Goal: Information Seeking & Learning: Learn about a topic

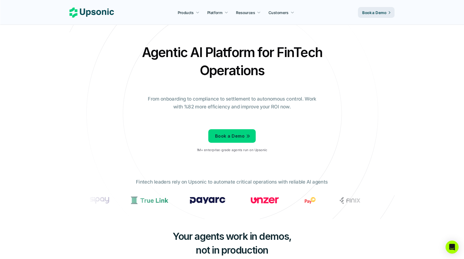
click at [175, 104] on p "From onboarding to compliance to settlement to autonomous control. Work with %8…" at bounding box center [232, 103] width 176 height 16
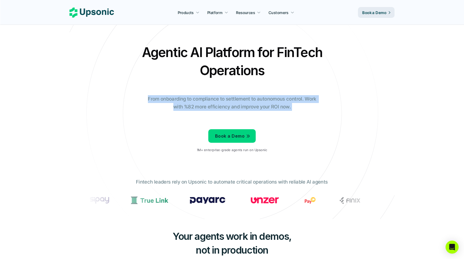
click at [172, 121] on div "Agentic AI Platform for FinTech Operations From onboarding to compliance to set…" at bounding box center [232, 100] width 317 height 114
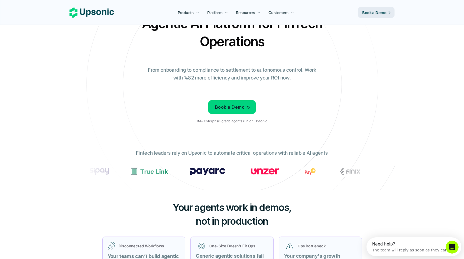
scroll to position [29, 0]
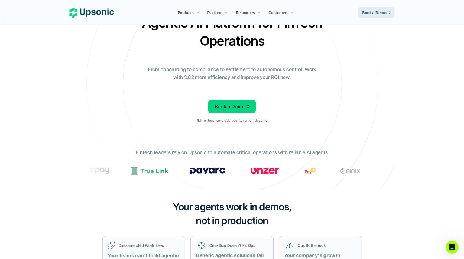
click at [182, 152] on p "Fintech leaders rely on Upsonic to automate critical operations with reliable A…" at bounding box center [232, 153] width 192 height 8
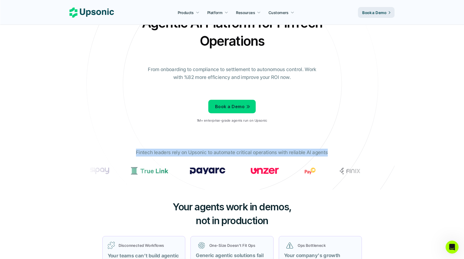
click at [202, 158] on div "Fintech leaders rely on Upsonic to automate critical operations with reliable A…" at bounding box center [232, 165] width 298 height 41
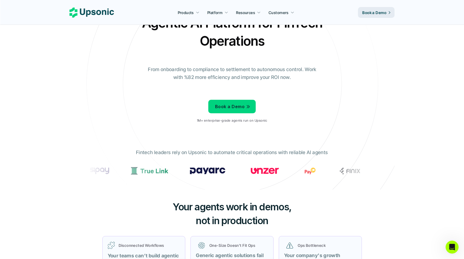
click at [205, 153] on p "Fintech leaders rely on Upsonic to automate critical operations with reliable A…" at bounding box center [232, 153] width 192 height 8
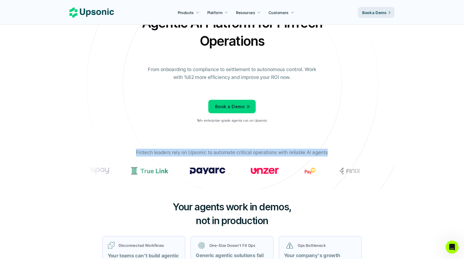
click at [207, 152] on p "Fintech leaders rely on Upsonic to automate critical operations with reliable A…" at bounding box center [232, 153] width 192 height 8
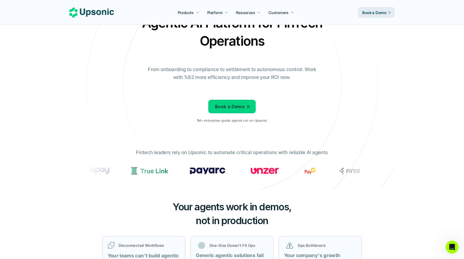
click at [207, 152] on p "Fintech leaders rely on Upsonic to automate critical operations with reliable A…" at bounding box center [232, 153] width 192 height 8
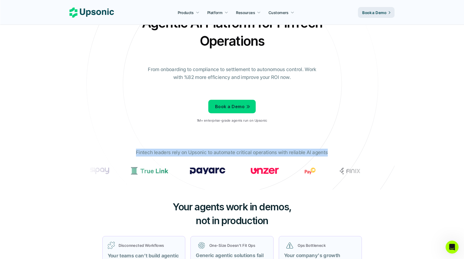
click at [202, 152] on p "Fintech leaders rely on Upsonic to automate critical operations with reliable A…" at bounding box center [232, 153] width 192 height 8
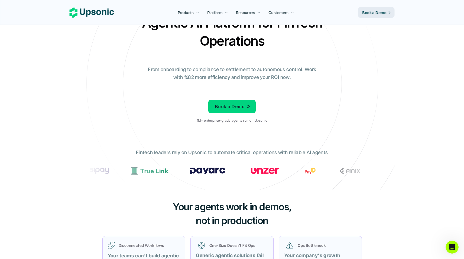
click at [202, 152] on p "Fintech leaders rely on Upsonic to automate critical operations with reliable A…" at bounding box center [232, 153] width 192 height 8
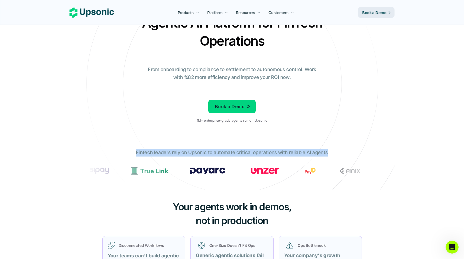
click at [202, 152] on p "Fintech leaders rely on Upsonic to automate critical operations with reliable A…" at bounding box center [232, 153] width 192 height 8
click at [198, 153] on p "Fintech leaders rely on Upsonic to automate critical operations with reliable A…" at bounding box center [232, 153] width 192 height 8
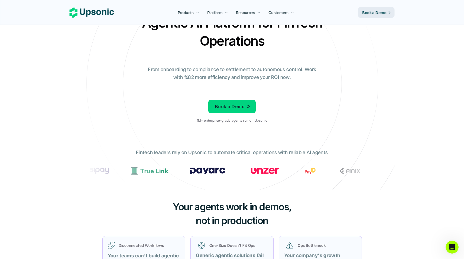
click at [198, 153] on p "Fintech leaders rely on Upsonic to automate critical operations with reliable A…" at bounding box center [232, 153] width 192 height 8
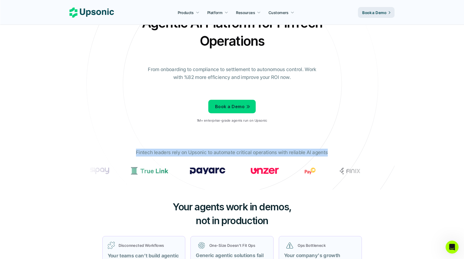
click at [198, 153] on p "Fintech leaders rely on Upsonic to automate critical operations with reliable A…" at bounding box center [232, 153] width 192 height 8
click at [182, 150] on p "Fintech leaders rely on Upsonic to automate critical operations with reliable A…" at bounding box center [232, 153] width 192 height 8
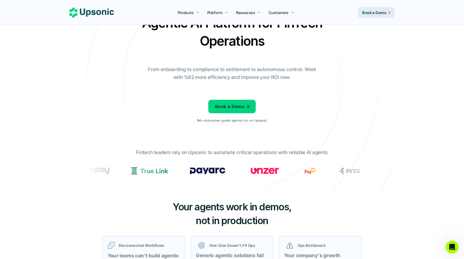
click at [182, 150] on p "Fintech leaders rely on Upsonic to automate critical operations with reliable A…" at bounding box center [232, 153] width 192 height 8
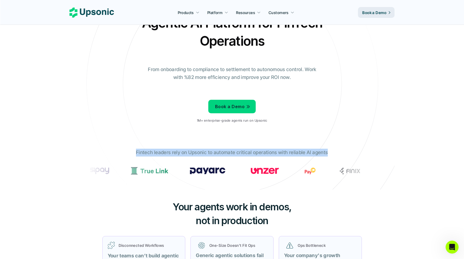
click at [185, 153] on p "Fintech leaders rely on Upsonic to automate critical operations with reliable A…" at bounding box center [232, 153] width 192 height 8
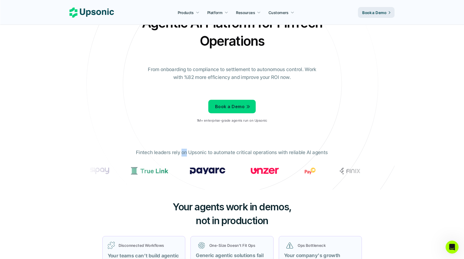
click at [185, 153] on p "Fintech leaders rely on Upsonic to automate critical operations with reliable A…" at bounding box center [232, 153] width 192 height 8
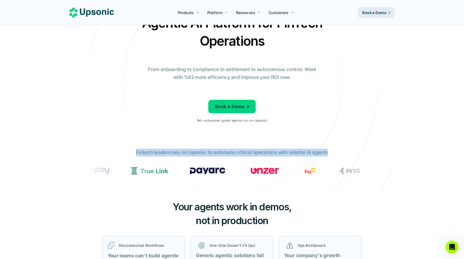
click at [185, 153] on p "Fintech leaders rely on Upsonic to automate critical operations with reliable A…" at bounding box center [232, 153] width 192 height 8
click at [187, 153] on p "Fintech leaders rely on Upsonic to automate critical operations with reliable A…" at bounding box center [232, 153] width 192 height 8
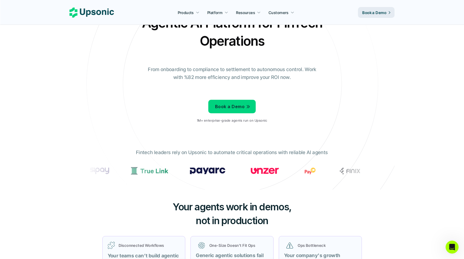
click at [184, 153] on p "Fintech leaders rely on Upsonic to automate critical operations with reliable A…" at bounding box center [232, 153] width 192 height 8
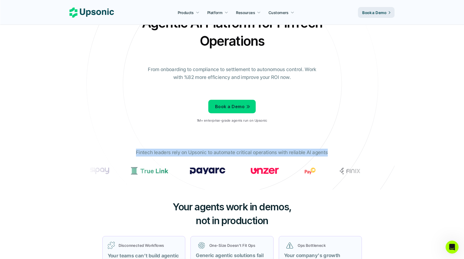
click at [184, 153] on p "Fintech leaders rely on Upsonic to automate critical operations with reliable A…" at bounding box center [232, 153] width 192 height 8
click at [183, 154] on p "Fintech leaders rely on Upsonic to automate critical operations with reliable A…" at bounding box center [232, 153] width 192 height 8
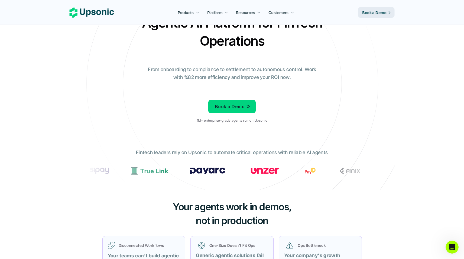
click at [185, 152] on p "Fintech leaders rely on Upsonic to automate critical operations with reliable A…" at bounding box center [232, 153] width 192 height 8
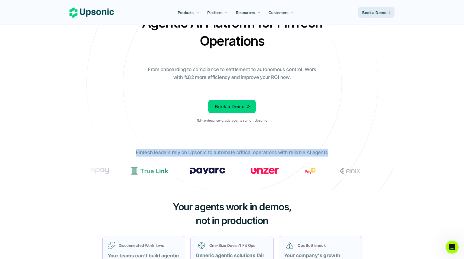
click at [185, 152] on p "Fintech leaders rely on Upsonic to automate critical operations with reliable A…" at bounding box center [232, 153] width 192 height 8
click at [190, 152] on p "Fintech leaders rely on Upsonic to automate critical operations with reliable A…" at bounding box center [232, 153] width 192 height 8
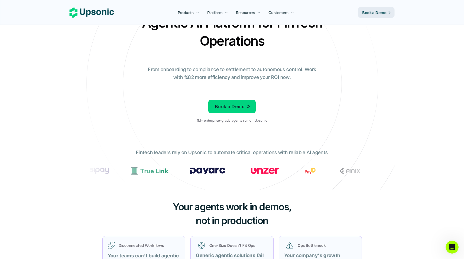
click at [185, 152] on p "Fintech leaders rely on Upsonic to automate critical operations with reliable A…" at bounding box center [232, 153] width 192 height 8
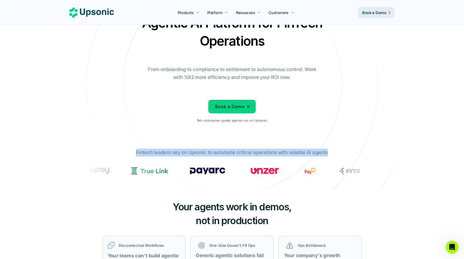
click at [185, 152] on p "Fintech leaders rely on Upsonic to automate critical operations with reliable A…" at bounding box center [232, 153] width 192 height 8
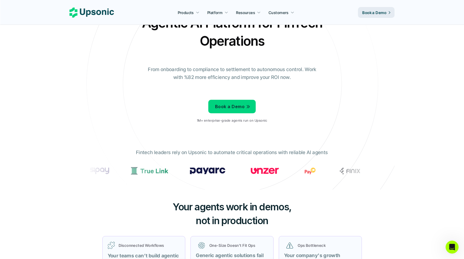
click at [193, 152] on p "Fintech leaders rely on Upsonic to automate critical operations with reliable A…" at bounding box center [232, 153] width 192 height 8
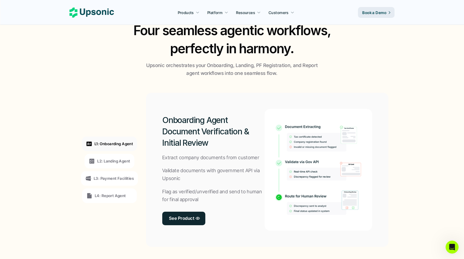
scroll to position [349, 0]
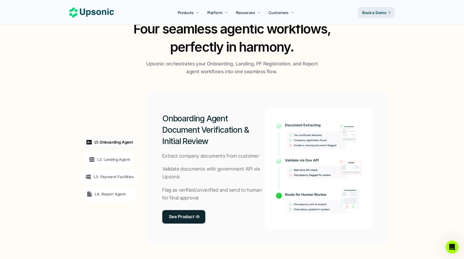
click at [214, 168] on p "Validate documents with government API via Upsonic" at bounding box center [213, 173] width 102 height 16
click at [212, 171] on p "Validate documents with government API via Upsonic" at bounding box center [213, 173] width 102 height 16
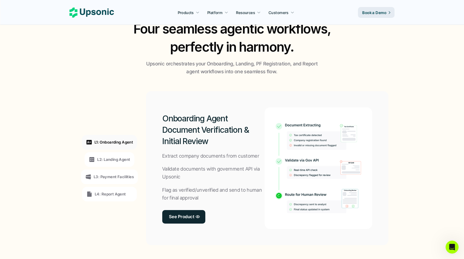
click at [212, 171] on p "Validate documents with government API via Upsonic" at bounding box center [213, 173] width 102 height 16
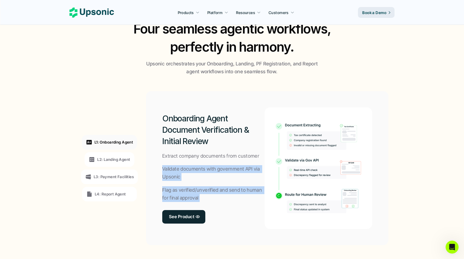
drag, startPoint x: 212, startPoint y: 171, endPoint x: 202, endPoint y: 193, distance: 24.8
click at [202, 193] on div "Onboarding Agent Document Verification & Initial Review Extract company documen…" at bounding box center [213, 168] width 102 height 122
click at [202, 193] on p "Flag as verified/unverified and send to human for final approval" at bounding box center [213, 194] width 102 height 16
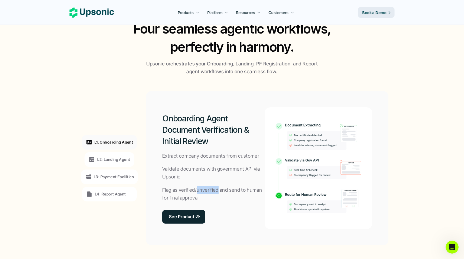
click at [202, 193] on p "Flag as verified/unverified and send to human for final approval" at bounding box center [213, 194] width 102 height 16
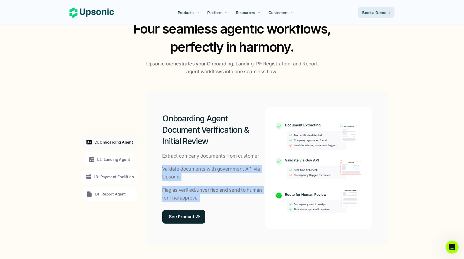
drag, startPoint x: 202, startPoint y: 193, endPoint x: 210, endPoint y: 176, distance: 19.3
click at [210, 176] on div "Onboarding Agent Document Verification & Initial Review Extract company documen…" at bounding box center [213, 168] width 102 height 122
click at [210, 176] on p "Validate documents with government API via Upsonic" at bounding box center [213, 173] width 102 height 16
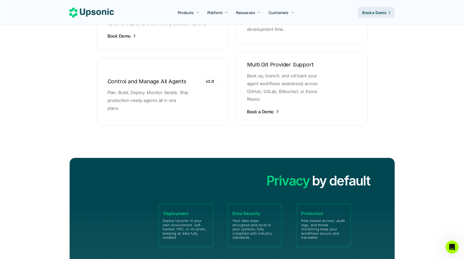
scroll to position [1028, 0]
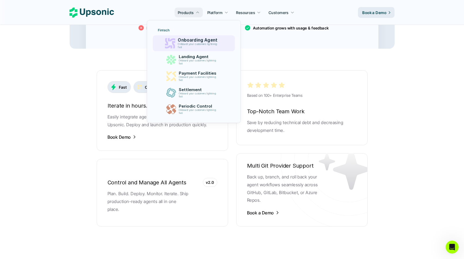
click at [196, 44] on p "Onboard your customers lightning fast" at bounding box center [198, 46] width 41 height 6
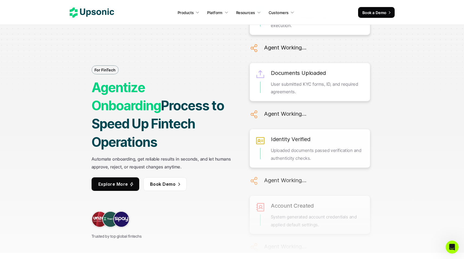
scroll to position [8, 0]
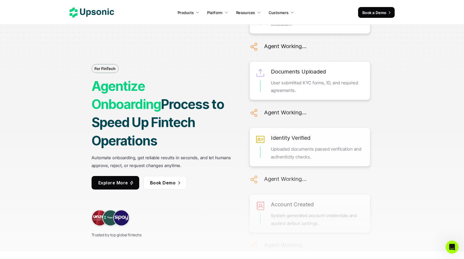
click at [185, 122] on h1 "Agentize Onboarding Process to Speed Up Fintech Operations" at bounding box center [162, 113] width 142 height 73
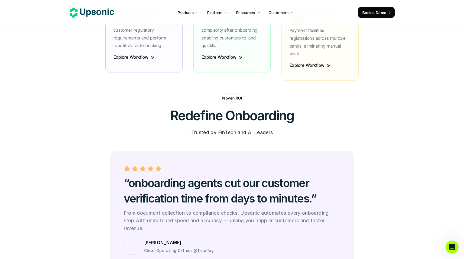
scroll to position [1352, 0]
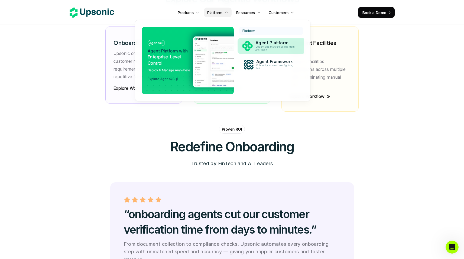
click at [277, 49] on p "Deploy and manage agents from one place" at bounding box center [275, 48] width 41 height 6
click at [269, 46] on p "Deploy and manage agents from one place" at bounding box center [276, 48] width 40 height 6
click at [265, 49] on p "Deploy and manage agents from one place" at bounding box center [275, 48] width 41 height 6
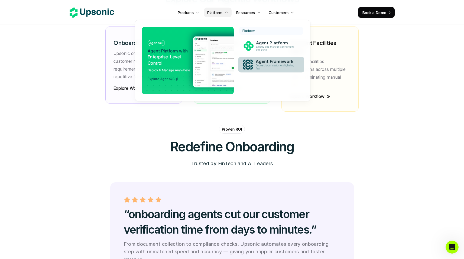
click at [266, 64] on p "Onboard your customers lightning fast" at bounding box center [275, 67] width 41 height 6
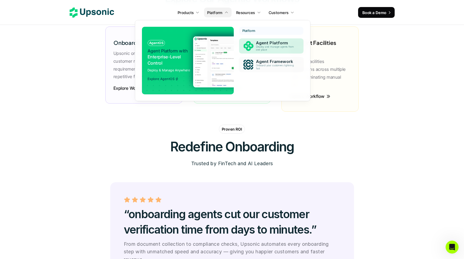
click at [268, 42] on p "Agent Platform" at bounding box center [276, 43] width 40 height 5
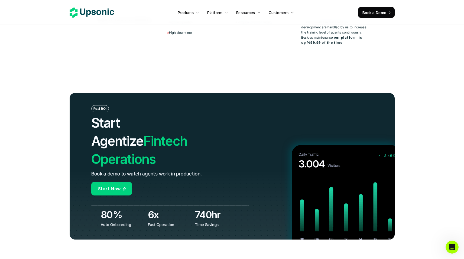
scroll to position [2105, 0]
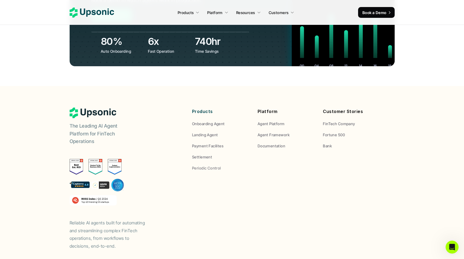
click at [93, 122] on p "The Leading AI Agent Platform for FinTech Operations" at bounding box center [104, 133] width 68 height 23
click at [72, 122] on p "The Leading AI Agent Platform for FinTech Operations" at bounding box center [104, 133] width 68 height 23
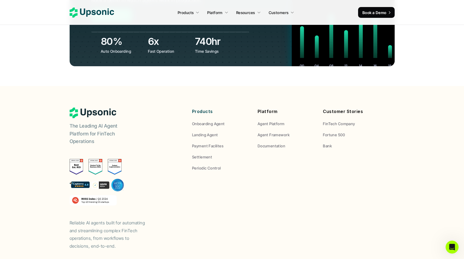
click at [72, 122] on p "The Leading AI Agent Platform for FinTech Operations" at bounding box center [104, 133] width 68 height 23
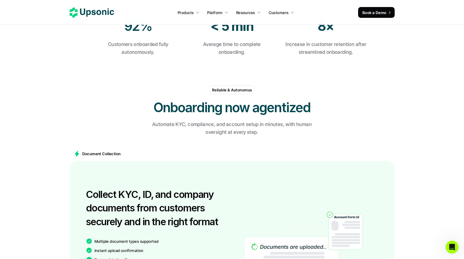
scroll to position [97, 0]
